Goal: Information Seeking & Learning: Compare options

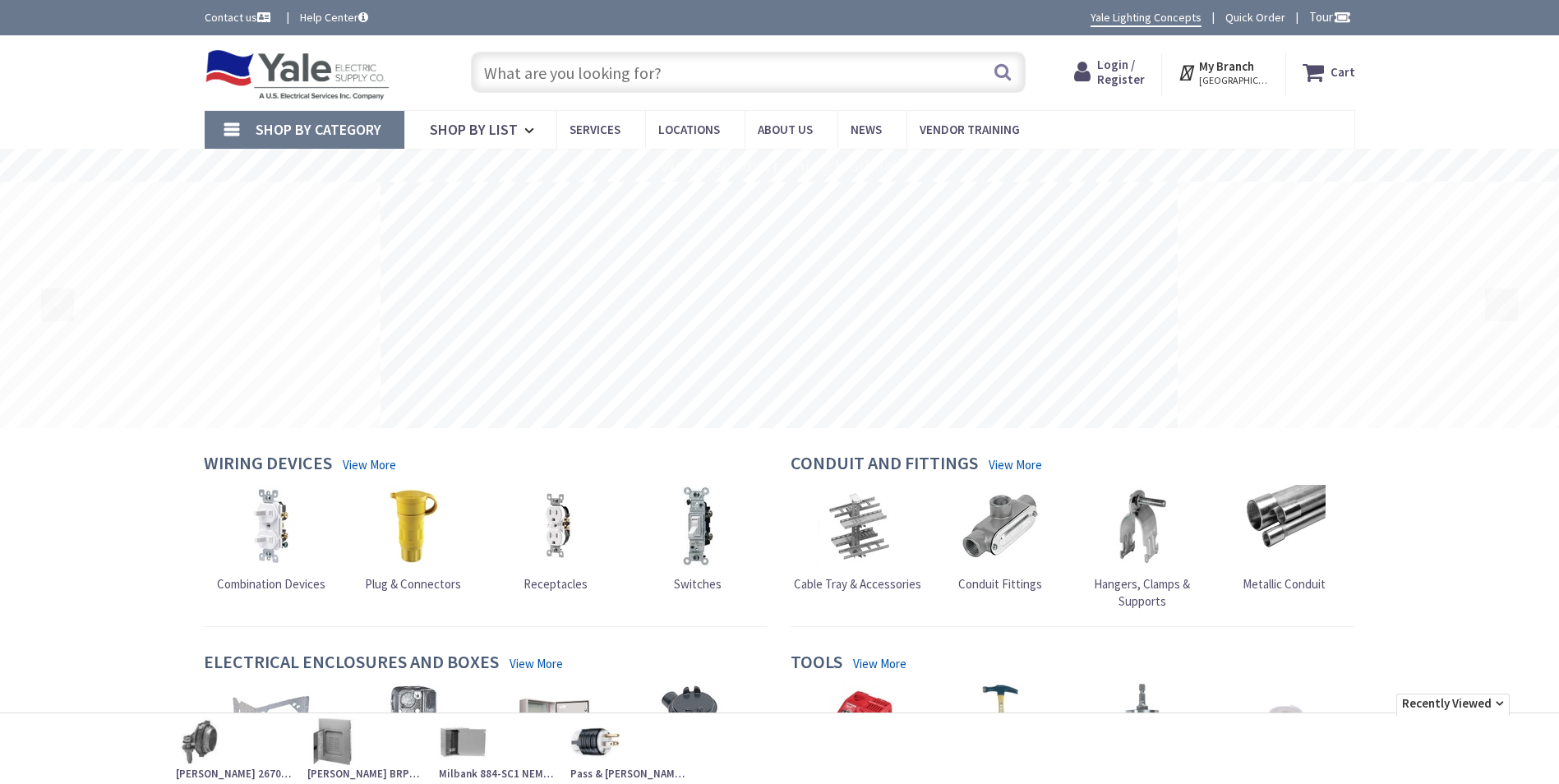
click at [653, 74] on input "text" at bounding box center [748, 72] width 555 height 41
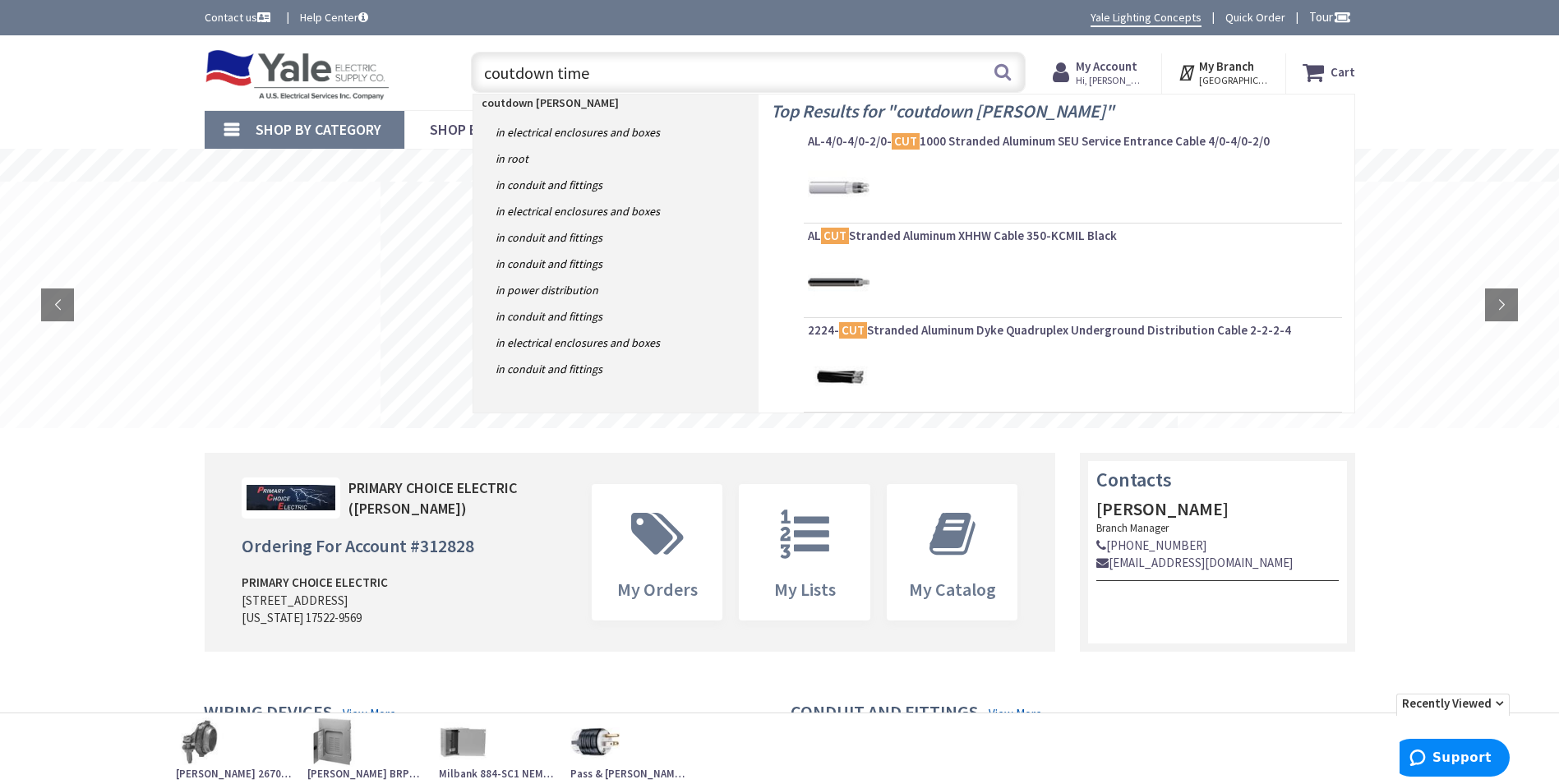
type input "coutdown timer"
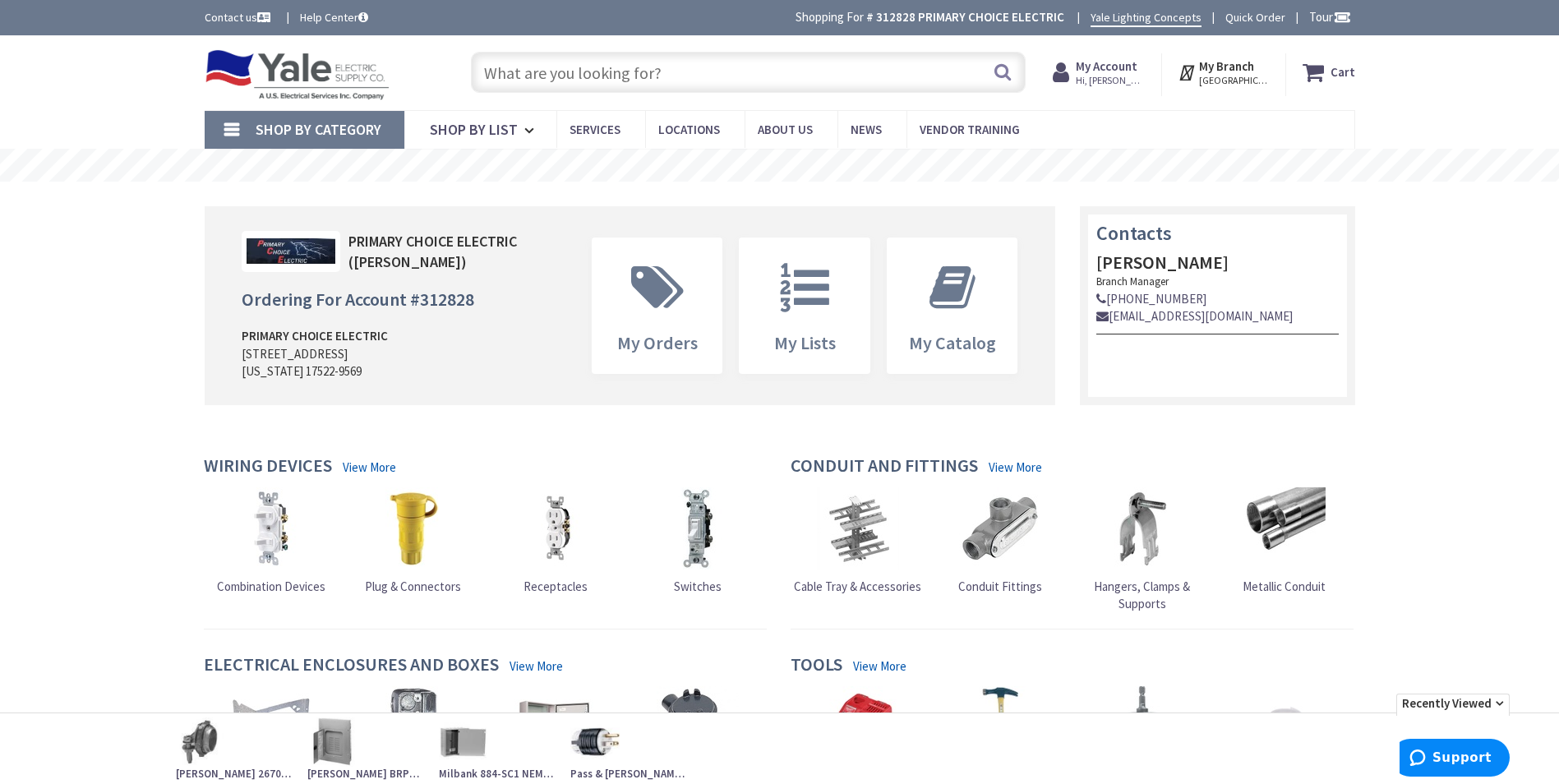
click at [599, 72] on input "text" at bounding box center [748, 72] width 555 height 41
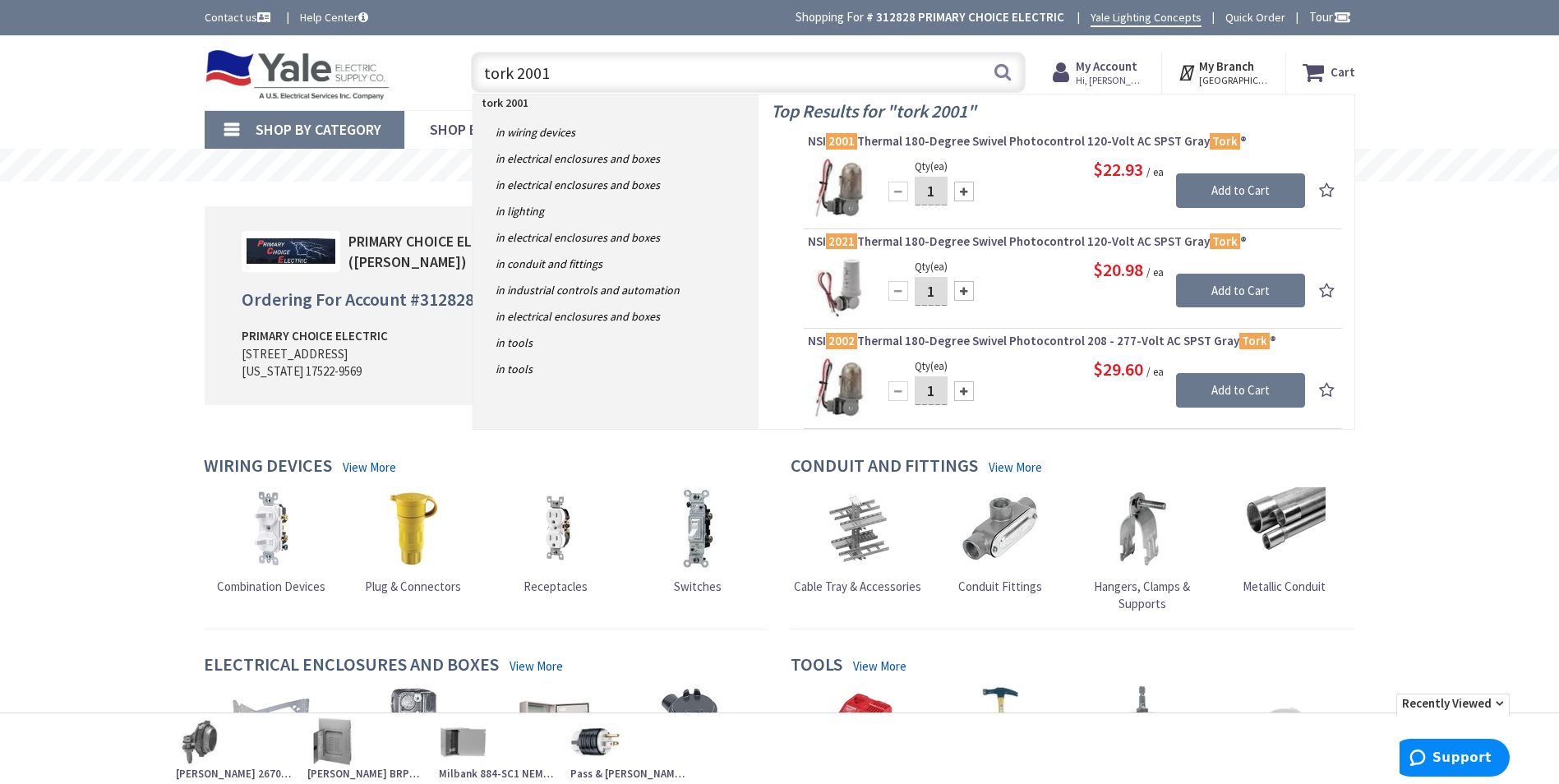
drag, startPoint x: 473, startPoint y: 67, endPoint x: 430, endPoint y: 81, distance: 45.2
click at [454, 72] on div "tork 2001 tork 2001 Search" at bounding box center [744, 72] width 588 height 52
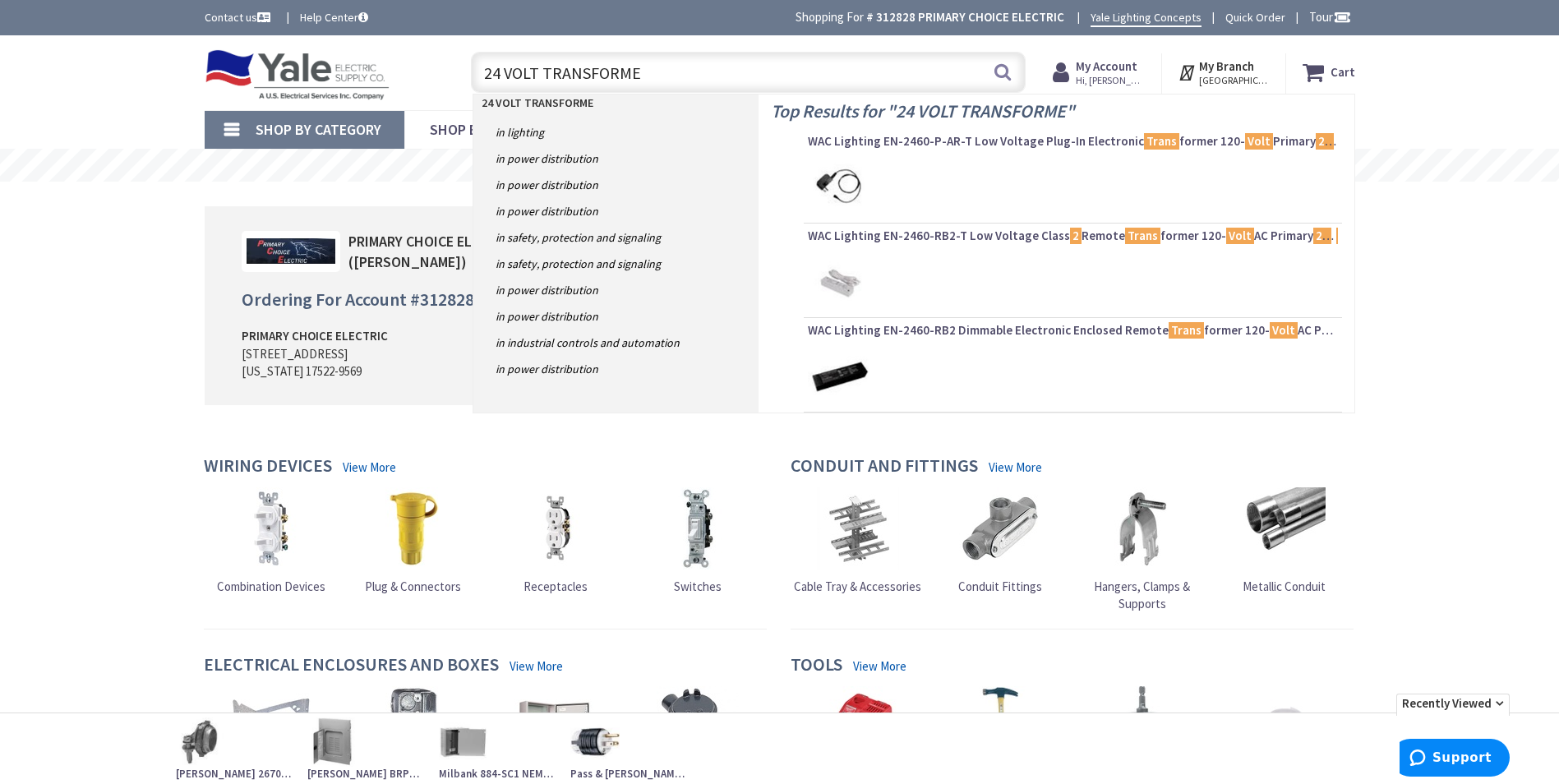
type input "24 VOLT TRANSFORMER"
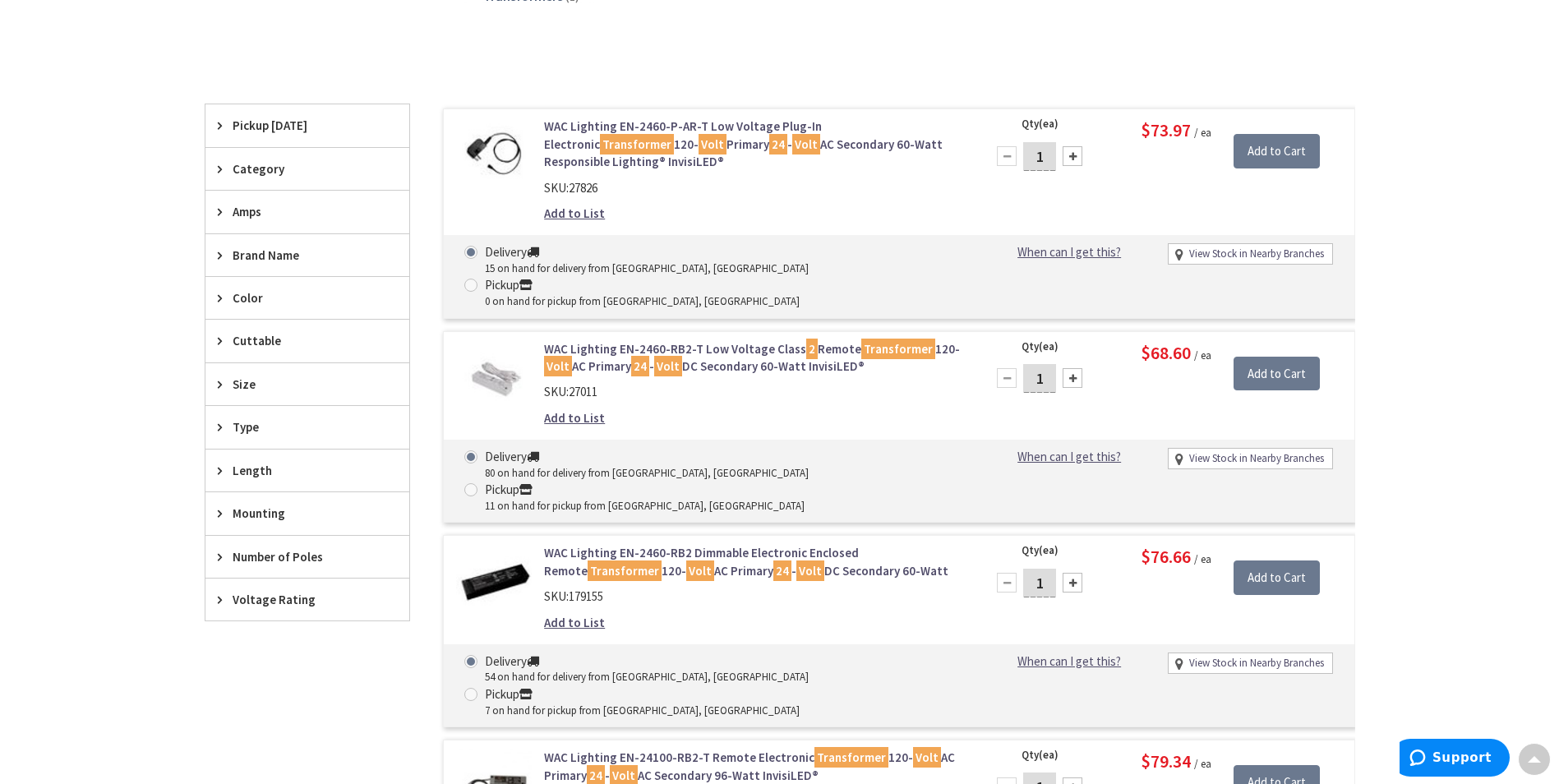
scroll to position [575, 0]
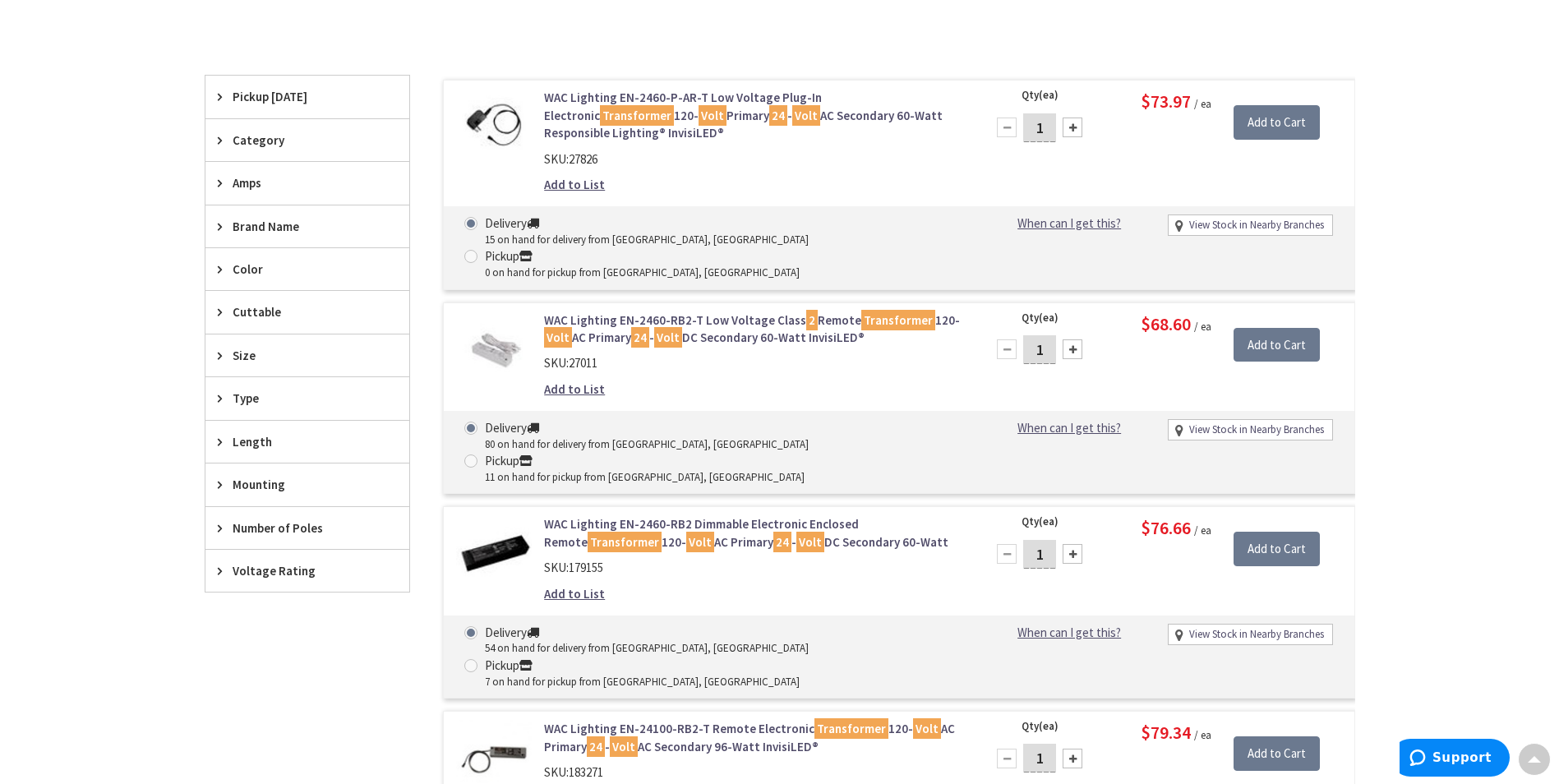
click at [737, 311] on link "WAC Lighting EN-2460-RB2-T Low Voltage Class 2 Remote Transformer 120- Volt AC …" at bounding box center [753, 329] width 418 height 35
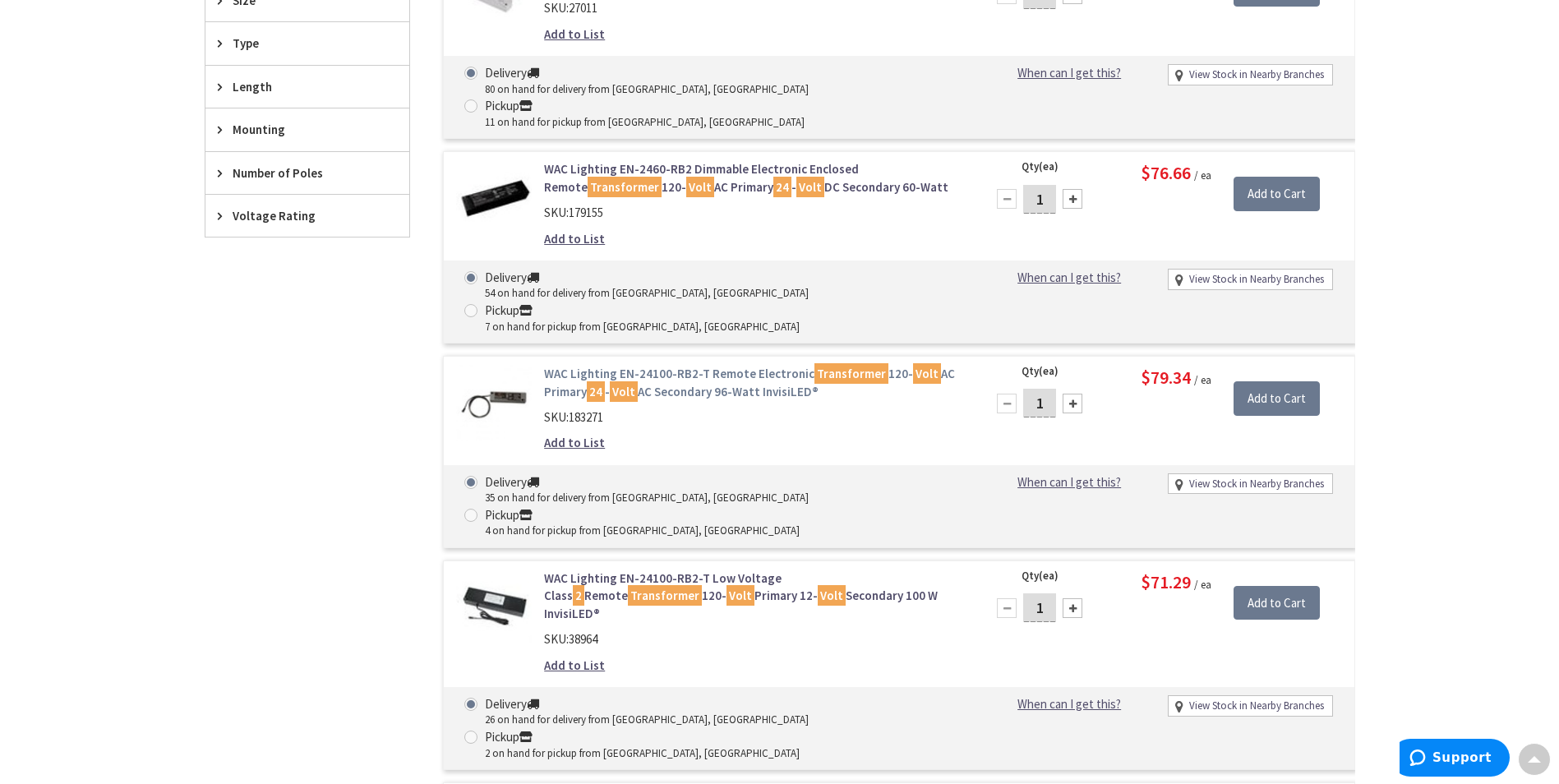
scroll to position [904, 0]
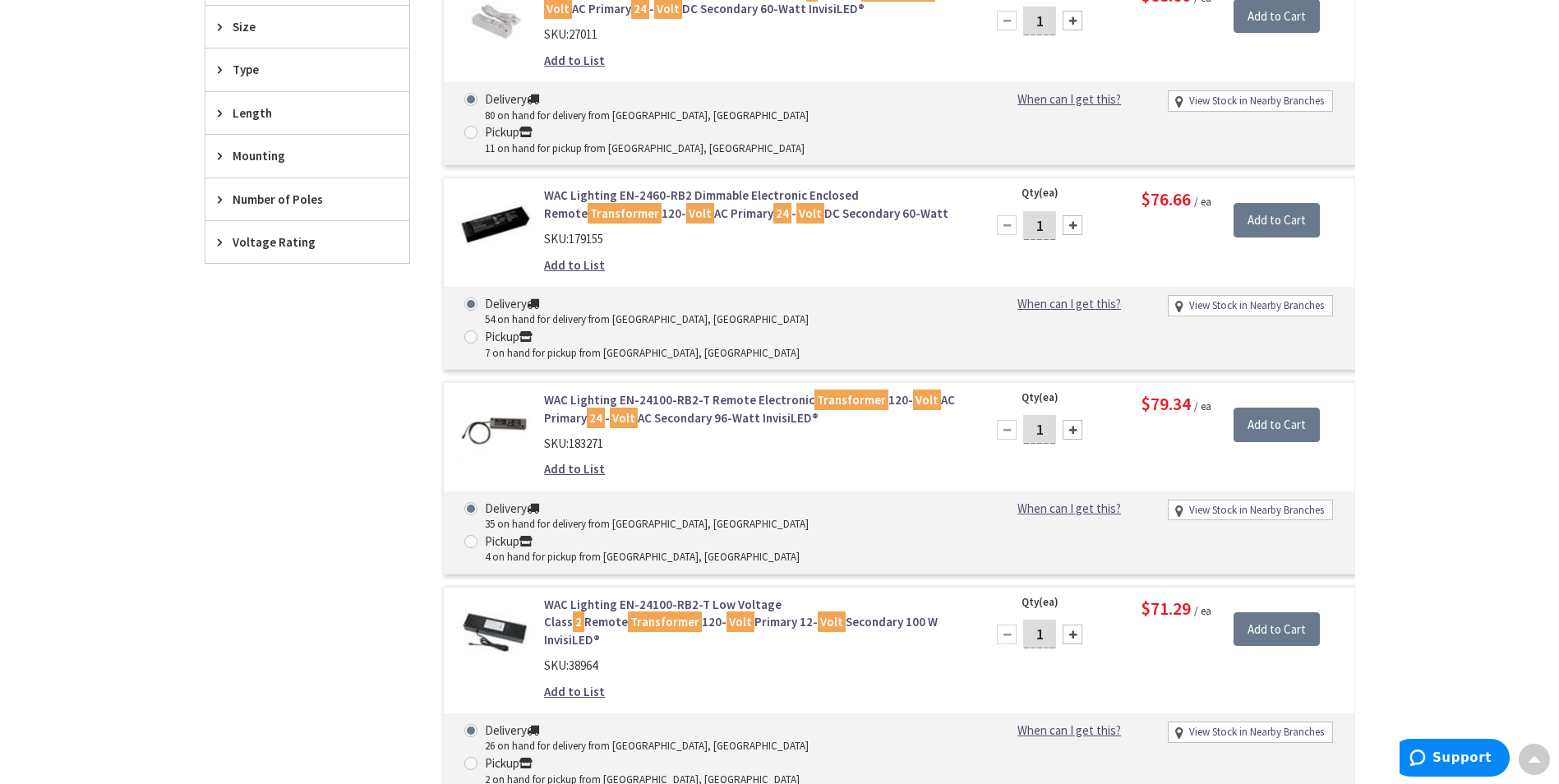
click at [745, 391] on link "WAC Lighting EN-24100-RB2-T Remote Electronic Transformer 120- Volt AC Primary …" at bounding box center [753, 409] width 418 height 35
